Goal: Contribute content

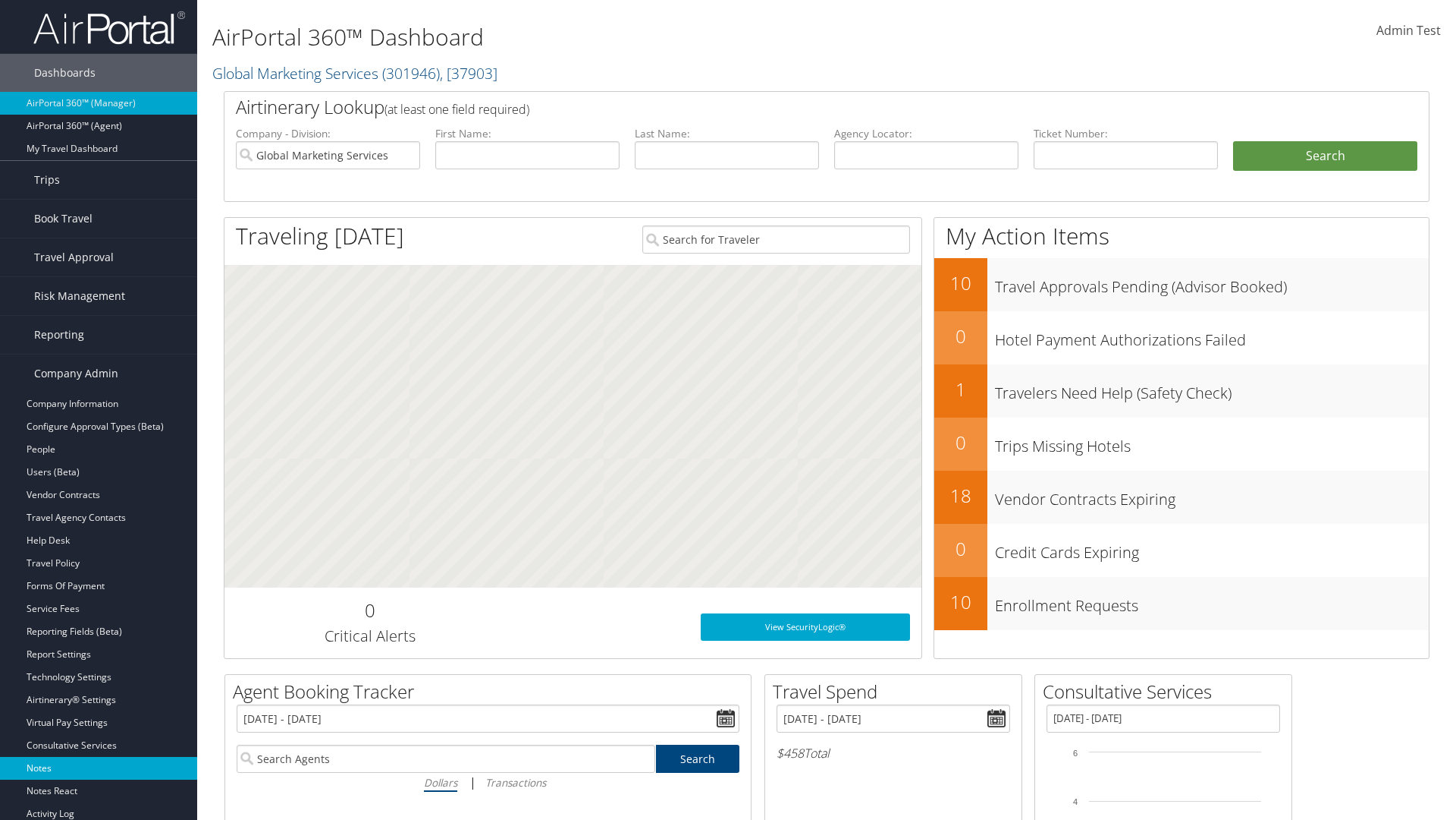
click at [99, 768] on link "Notes" at bounding box center [98, 768] width 197 height 23
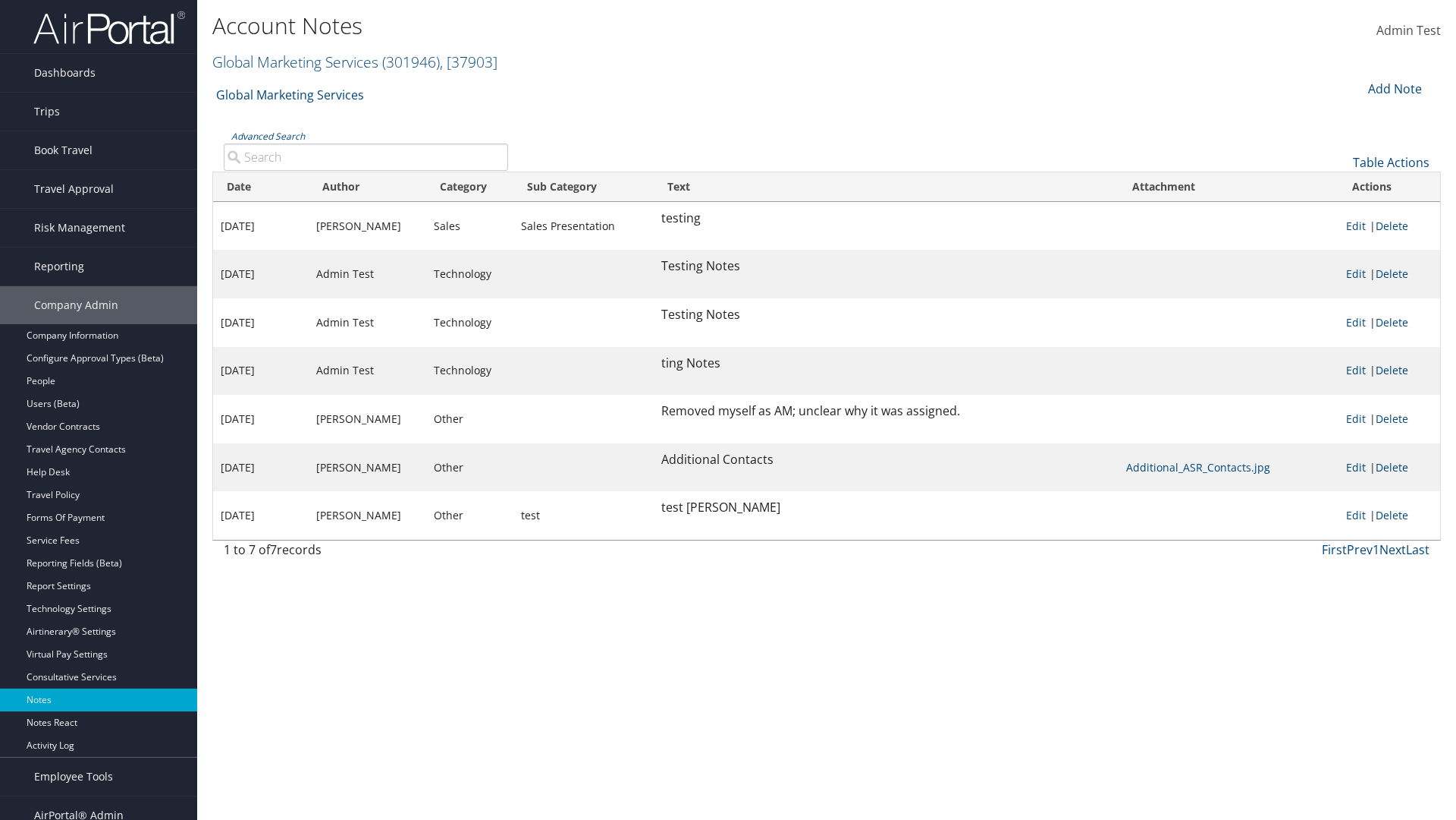
click at [1393, 88] on div "Add Note" at bounding box center [1394, 89] width 72 height 18
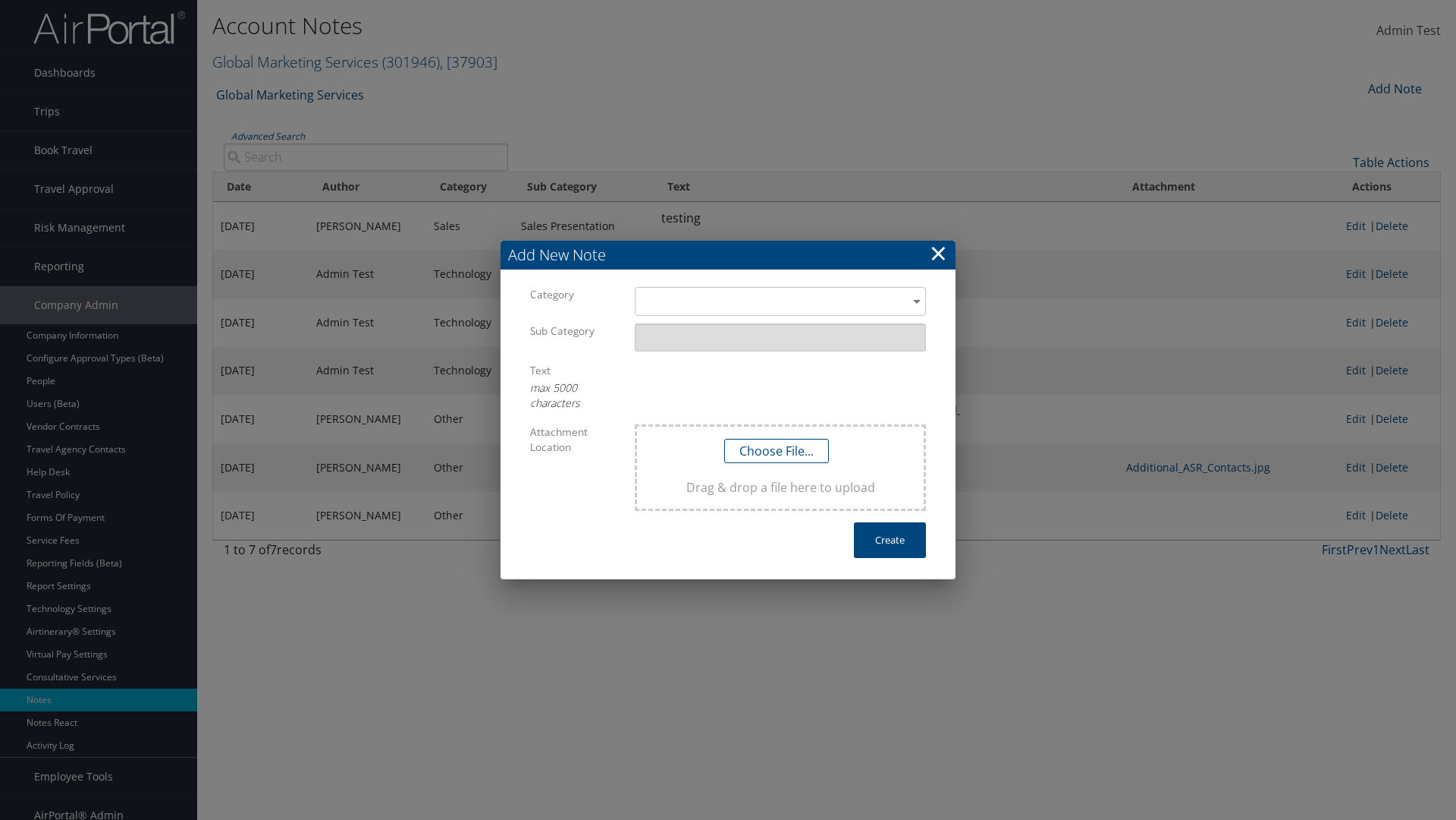
click at [728, 255] on h3 "Add New Note" at bounding box center [728, 255] width 455 height 29
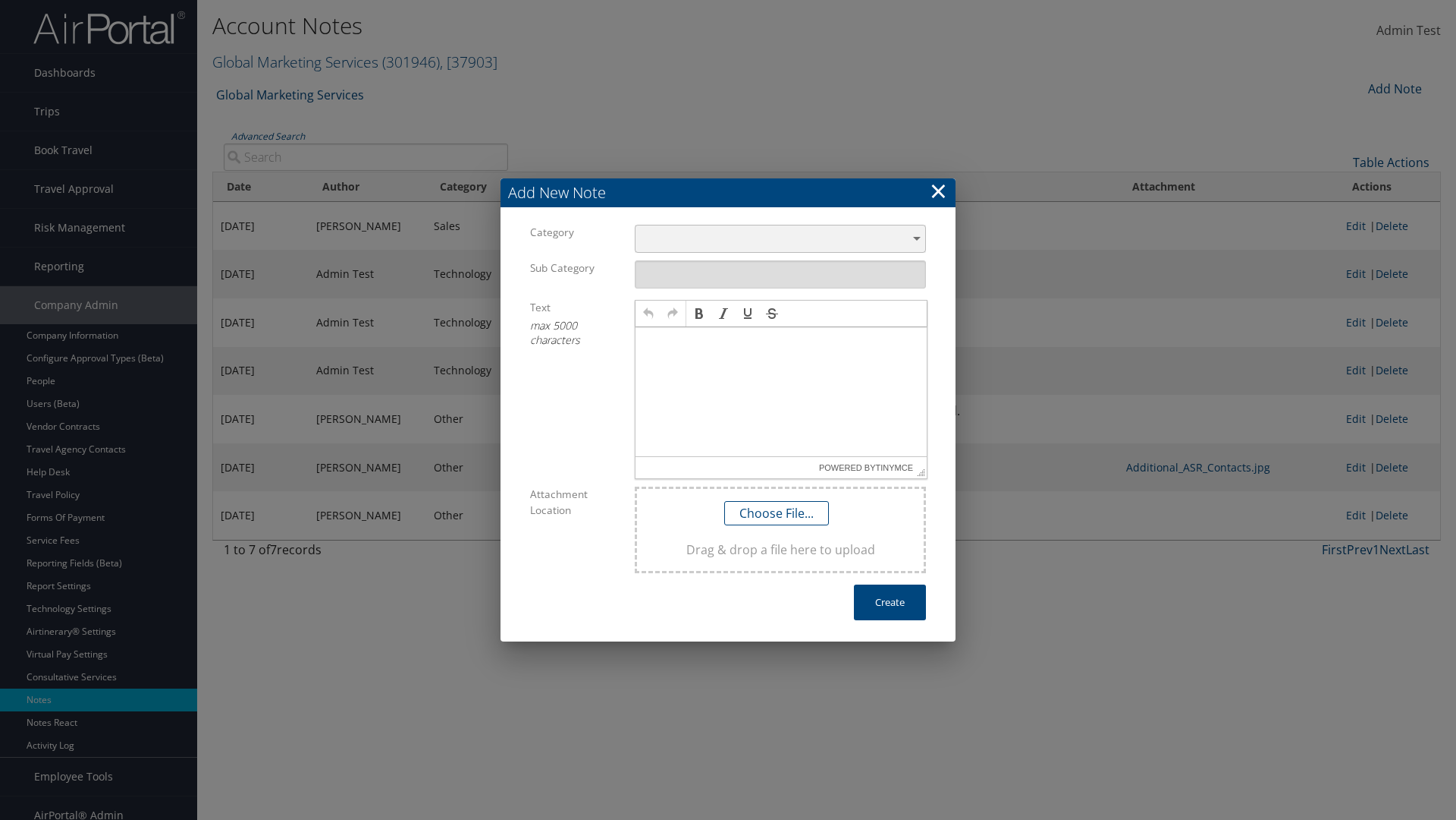
click at [780, 238] on div "​" at bounding box center [780, 238] width 291 height 28
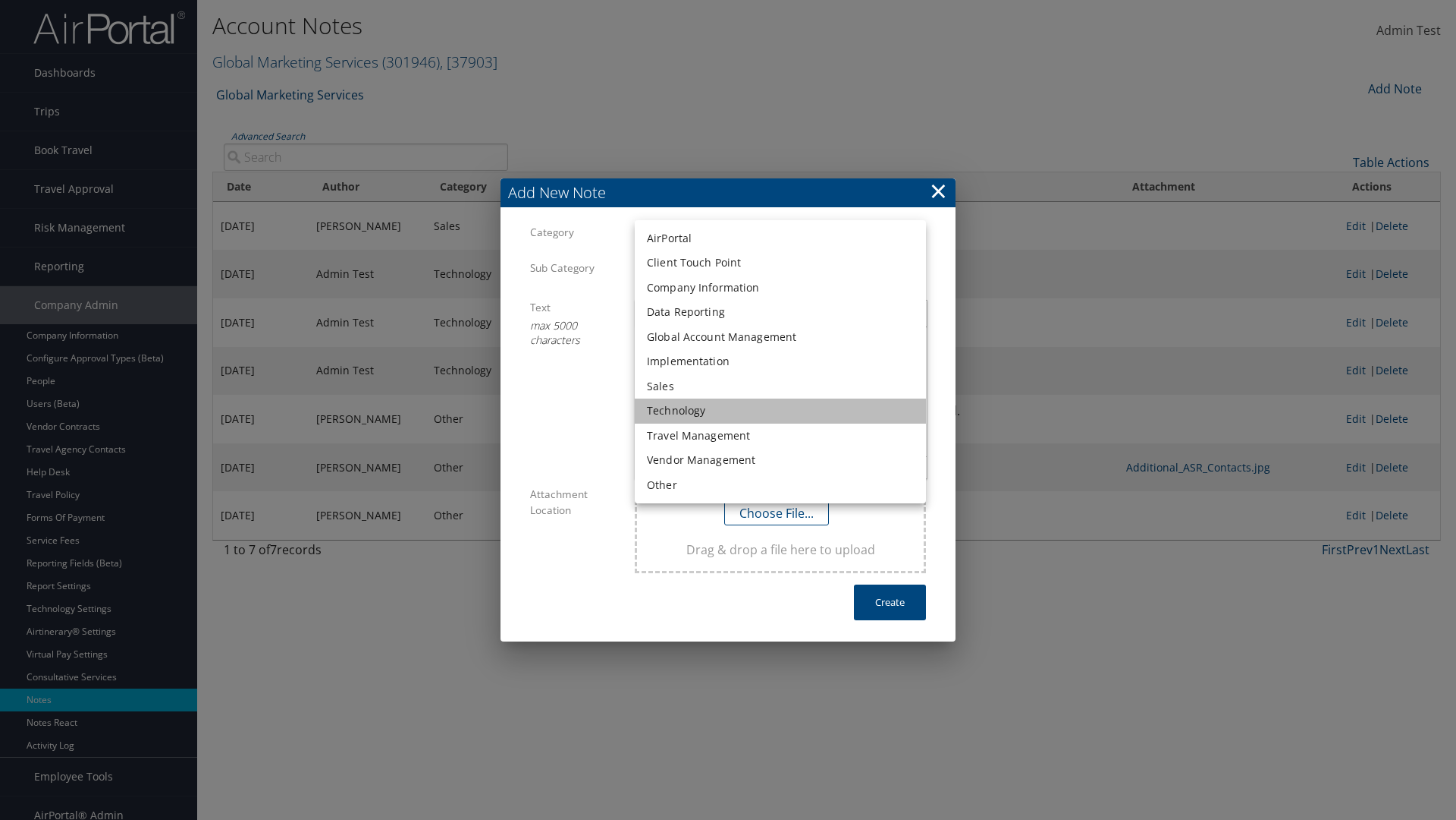
click at [780, 411] on li "Technology" at bounding box center [780, 411] width 291 height 25
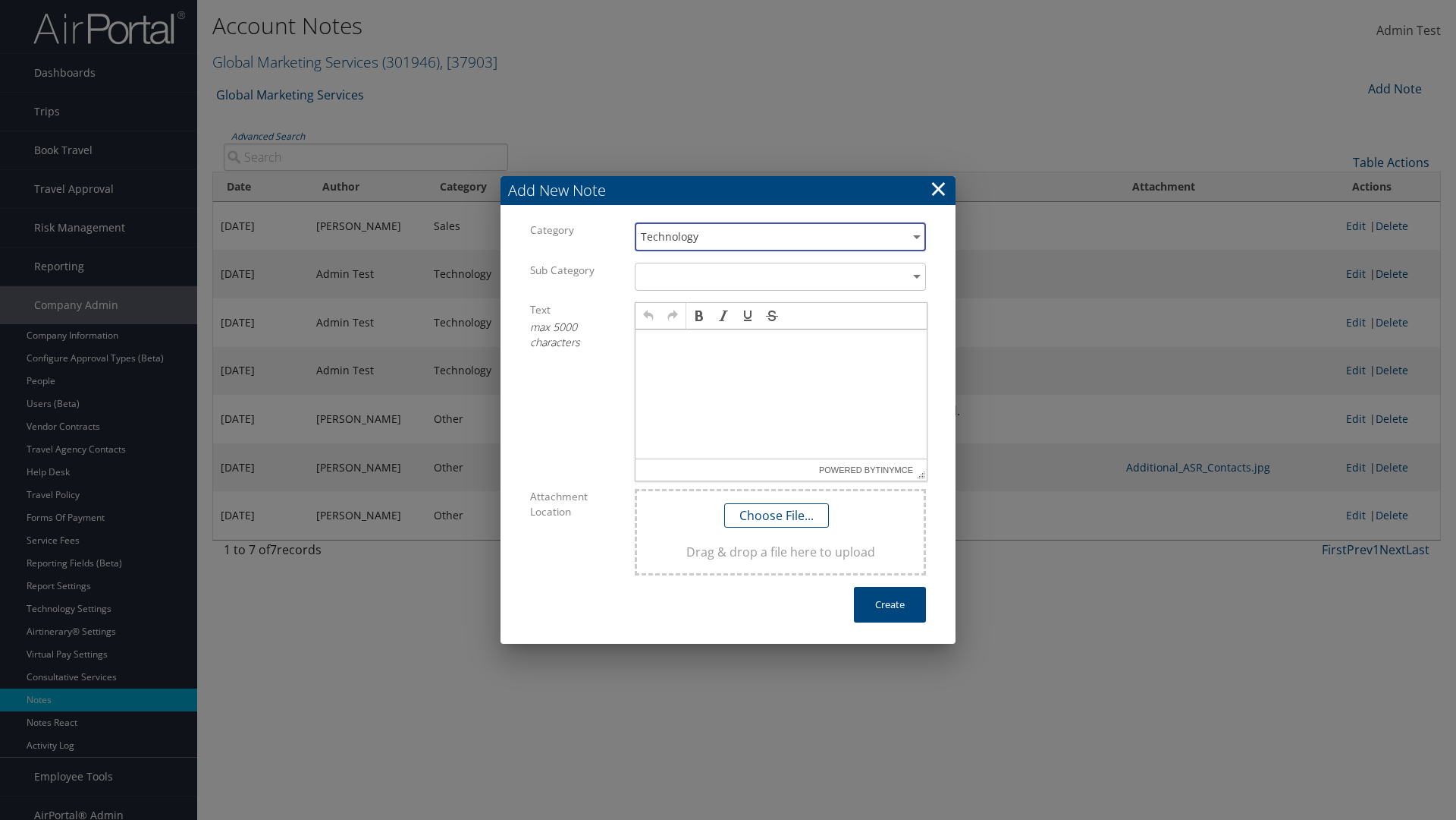
click at [781, 343] on p at bounding box center [781, 344] width 279 height 12
click at [890, 604] on button "Create" at bounding box center [890, 605] width 72 height 36
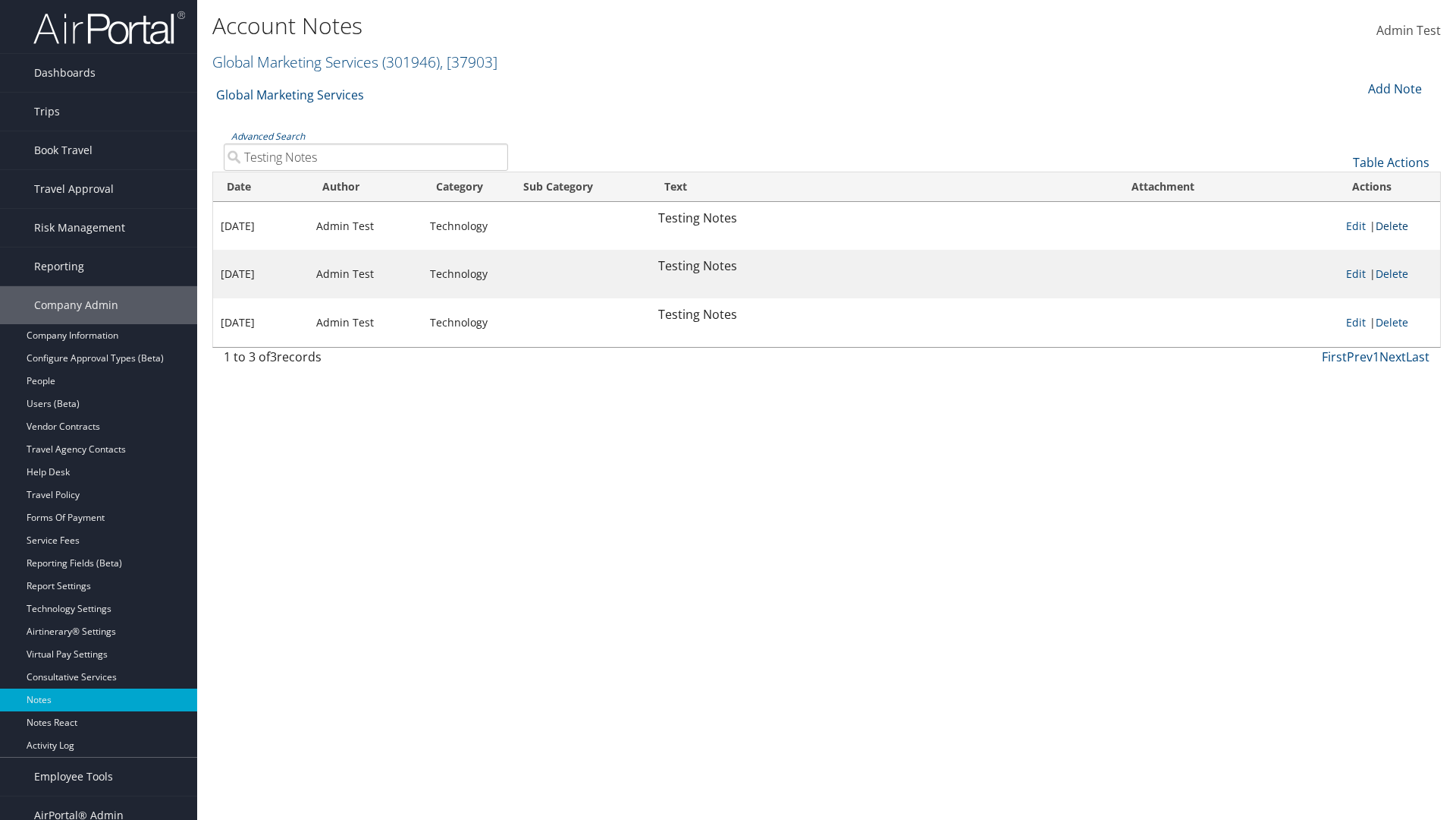
type input "Testing Notes"
click at [1395, 225] on link "Delete" at bounding box center [1392, 225] width 33 height 15
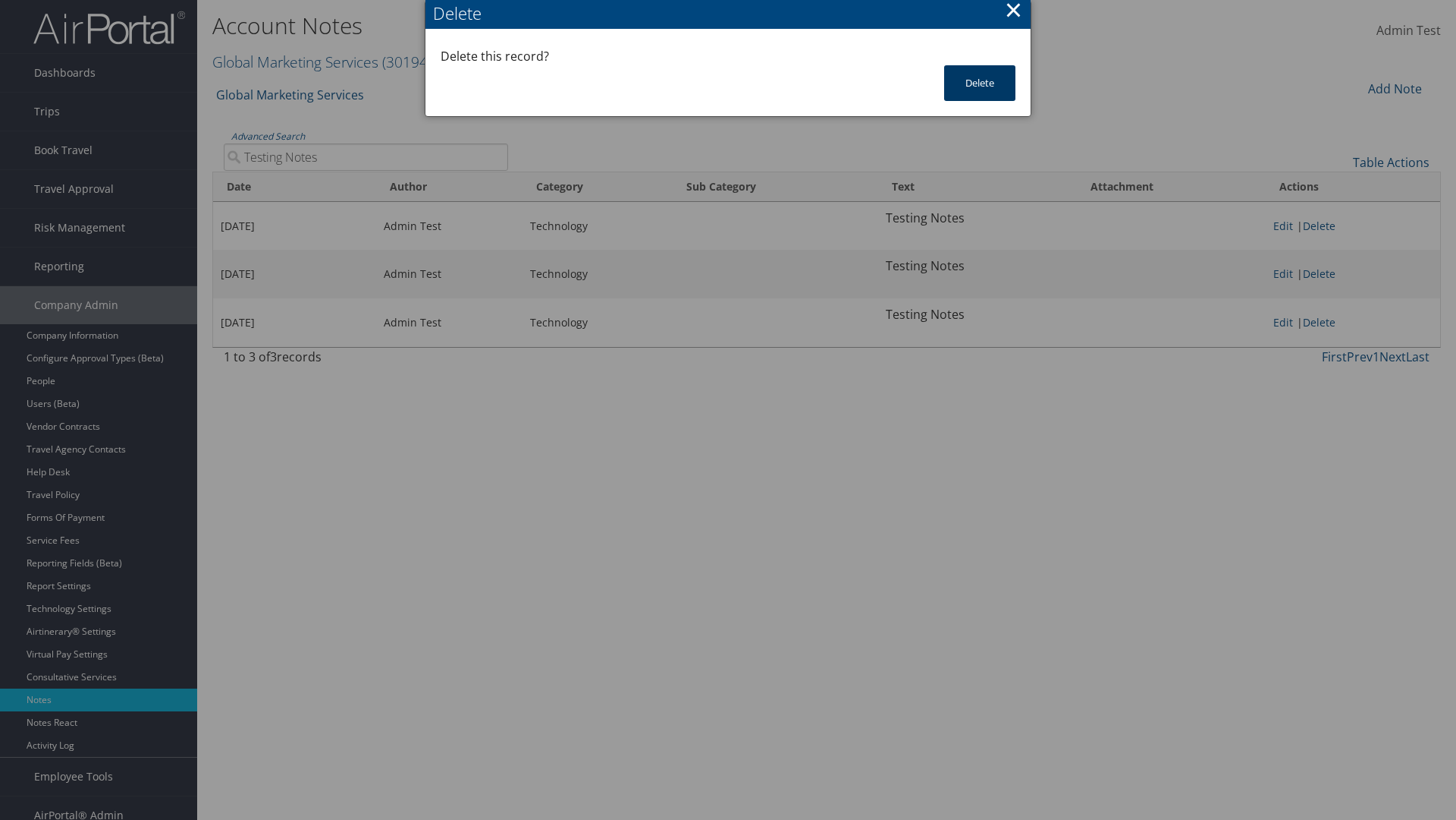
click at [980, 83] on button "Delete" at bounding box center [980, 83] width 71 height 36
